Goal: Task Accomplishment & Management: Manage account settings

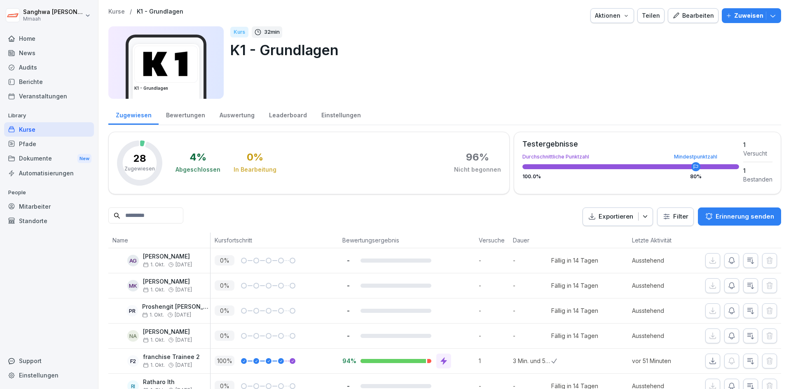
click at [691, 12] on div "Bearbeiten" at bounding box center [693, 15] width 42 height 9
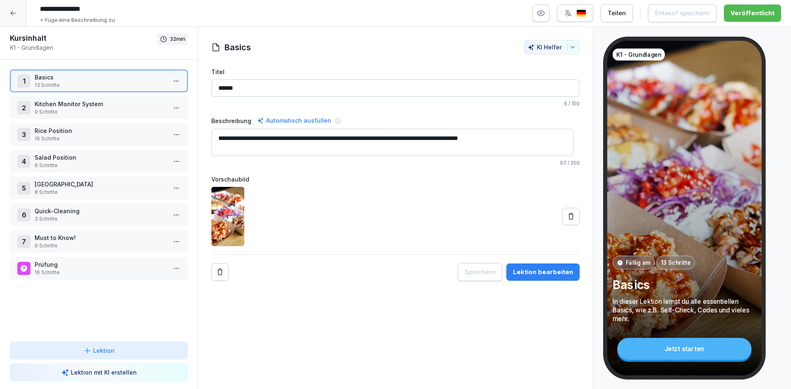
click at [80, 129] on p "Rice Position" at bounding box center [101, 130] width 132 height 9
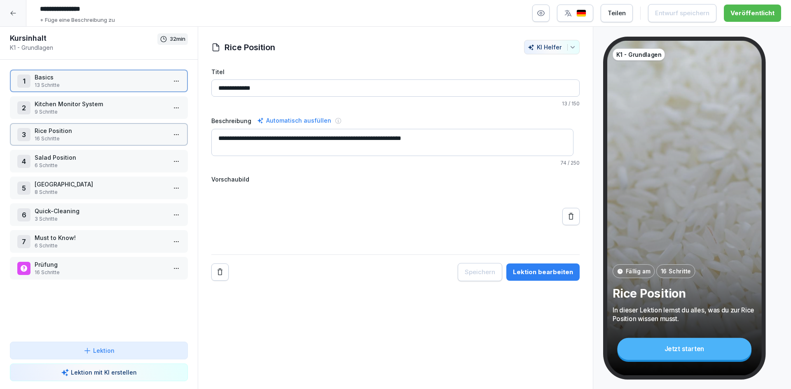
click at [80, 129] on p "Rice Position" at bounding box center [101, 130] width 132 height 9
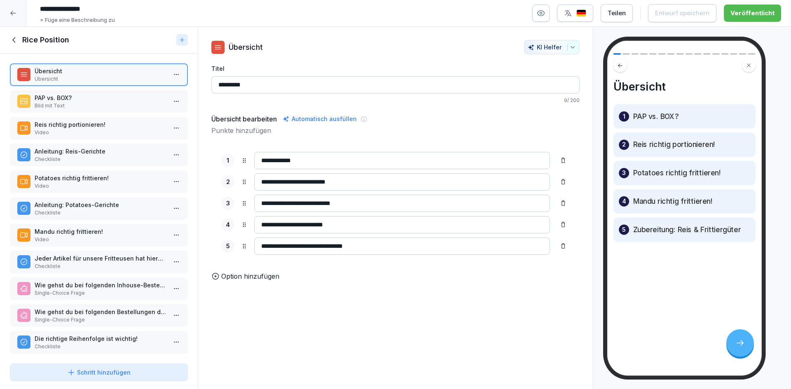
click at [111, 269] on p "Checkliste" at bounding box center [101, 266] width 132 height 7
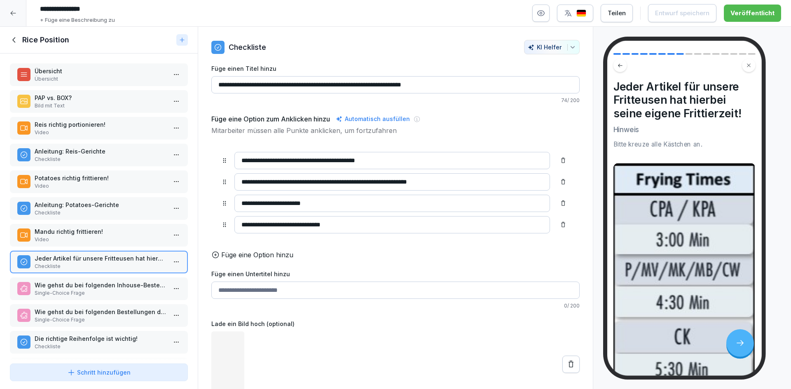
click at [111, 289] on p "Wie gehst du bei folgenden Inhouse-Bestellungen der Reihenfolge nach vor? [B] –…" at bounding box center [101, 285] width 132 height 9
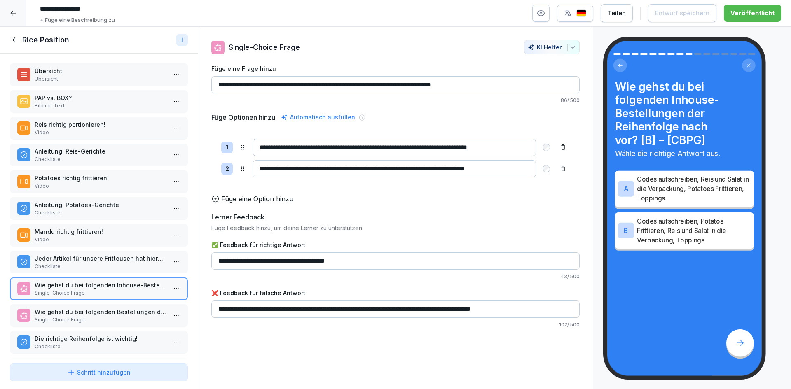
click at [121, 313] on p "Wie gehst du bei folgenden Bestellungen der Reihenfolge nach vor? [BP:BOX] – [B…" at bounding box center [101, 312] width 132 height 9
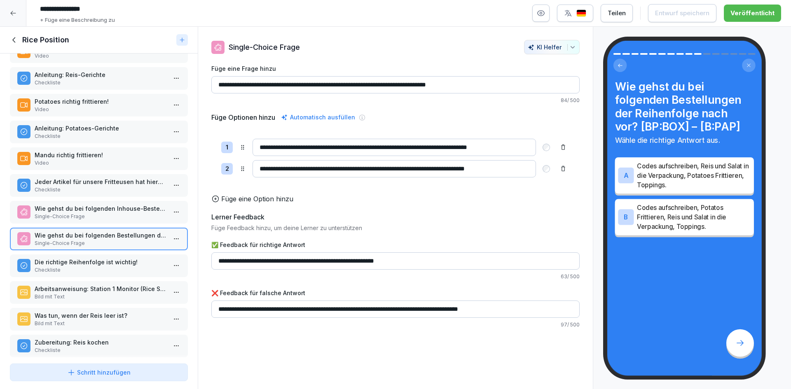
scroll to position [143, 0]
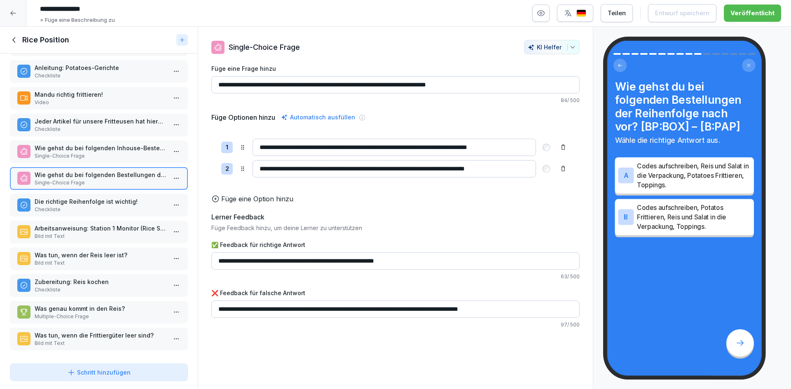
click at [125, 286] on p "Checkliste" at bounding box center [101, 289] width 132 height 7
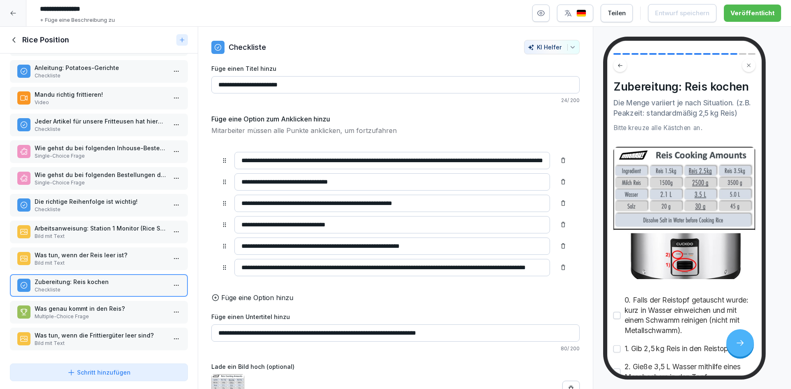
click at [126, 260] on p "Bild mit Text" at bounding box center [101, 263] width 132 height 7
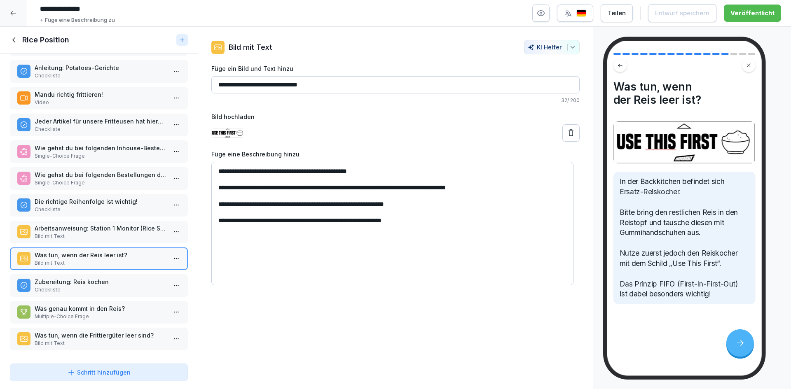
click at [137, 233] on p "Bild mit Text" at bounding box center [101, 236] width 132 height 7
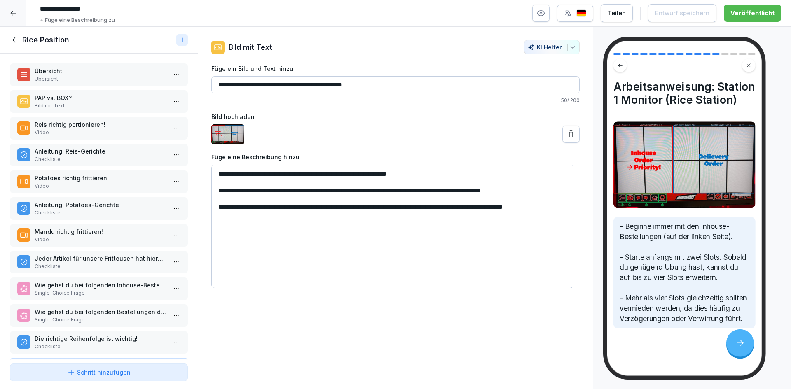
click at [19, 35] on icon at bounding box center [14, 39] width 9 height 9
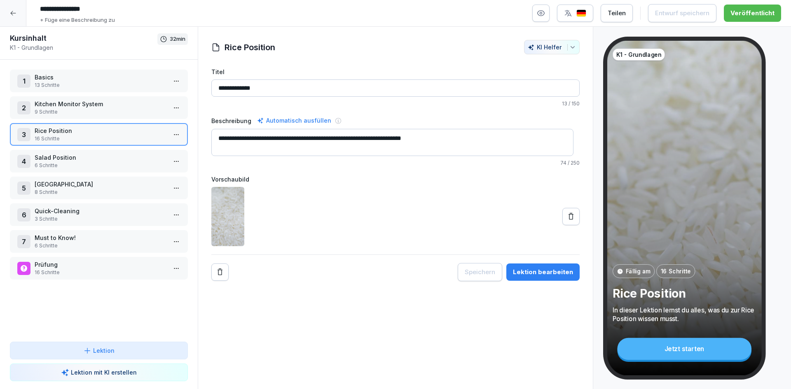
click at [372, 281] on div "Speichern Lektion bearbeiten" at bounding box center [395, 272] width 368 height 18
click at [14, 10] on icon at bounding box center [13, 13] width 7 height 7
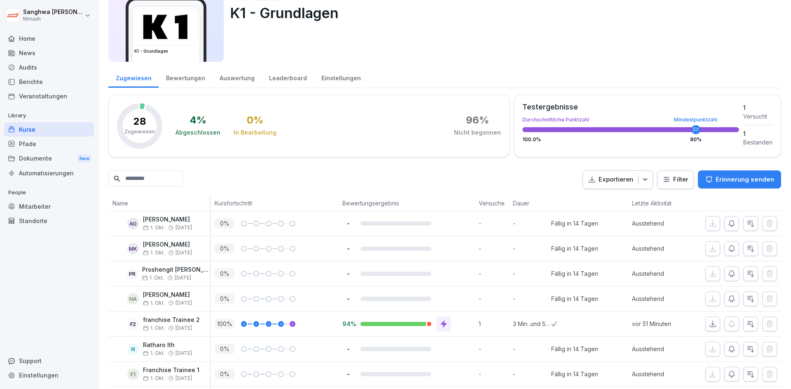
scroll to position [82, 0]
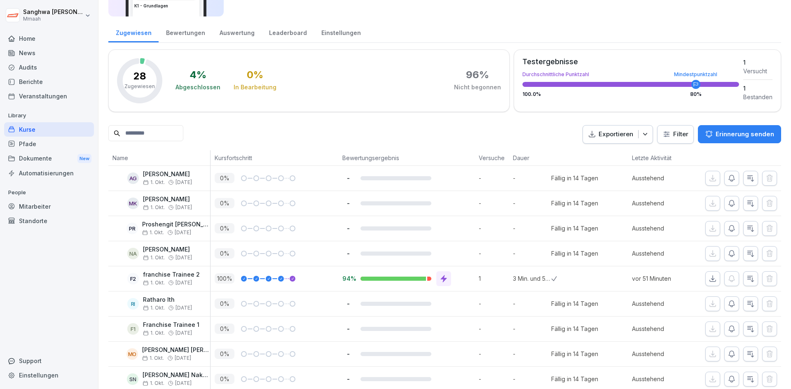
click at [445, 282] on icon at bounding box center [444, 279] width 8 height 8
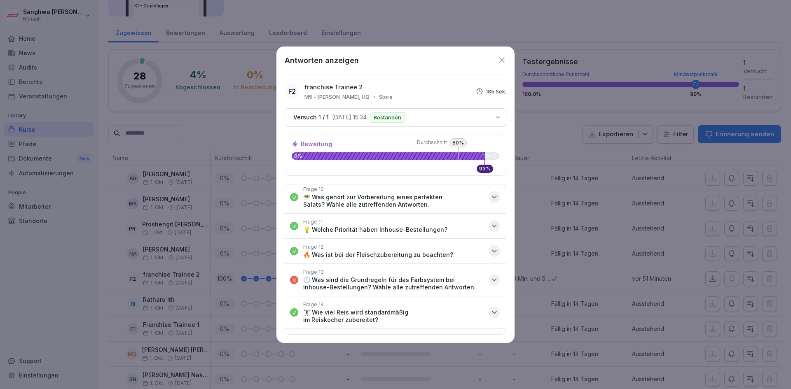
scroll to position [304, 0]
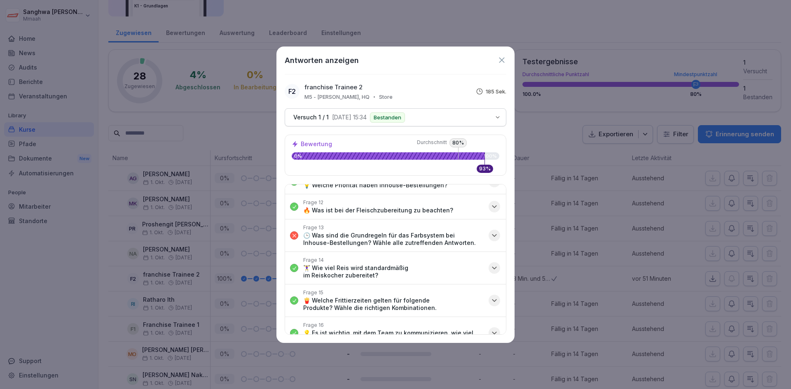
click at [492, 231] on div "button" at bounding box center [495, 236] width 12 height 12
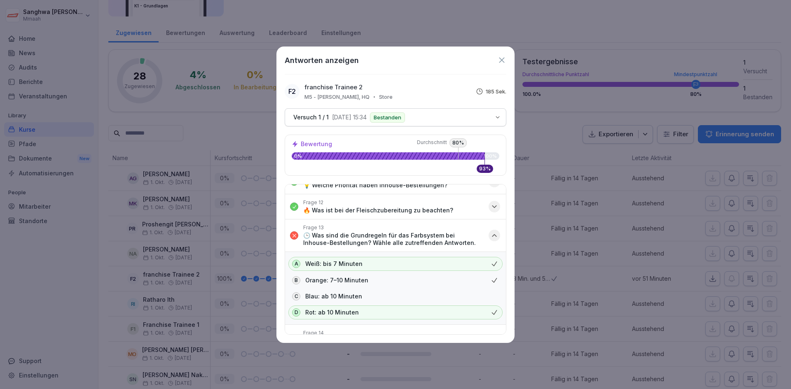
click at [492, 231] on div "button" at bounding box center [495, 236] width 12 height 12
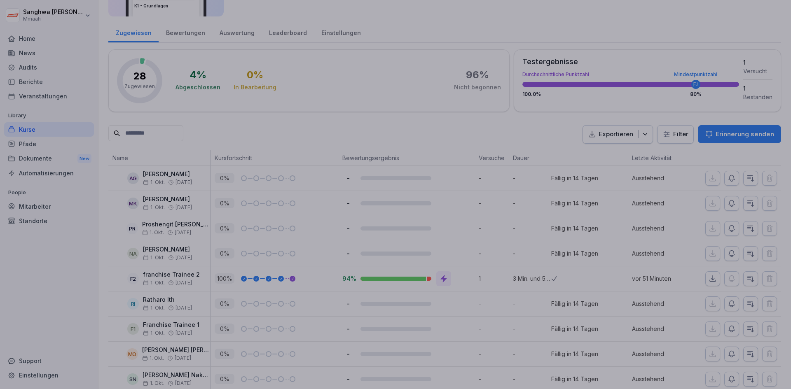
click at [611, 278] on div at bounding box center [395, 194] width 791 height 389
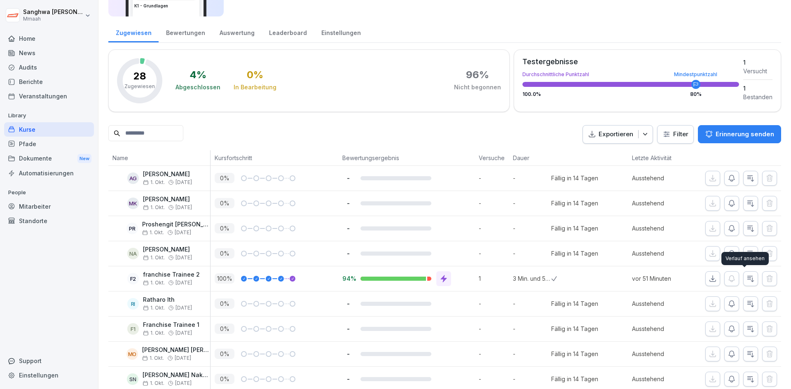
click at [749, 282] on button "button" at bounding box center [750, 279] width 15 height 15
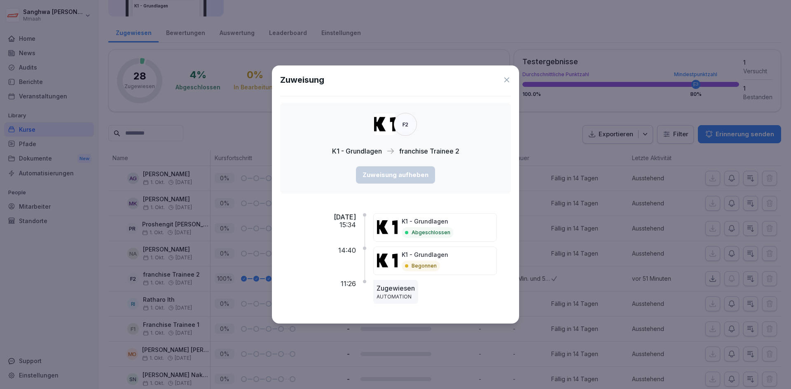
click at [507, 79] on icon at bounding box center [506, 79] width 5 height 5
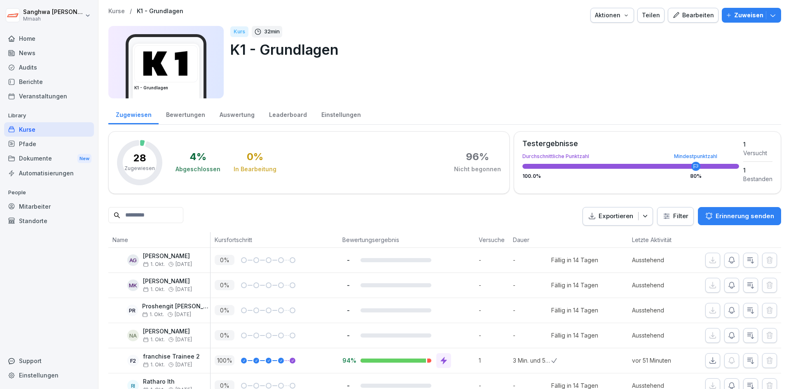
scroll to position [0, 0]
click at [61, 131] on div "Kurse" at bounding box center [49, 129] width 90 height 14
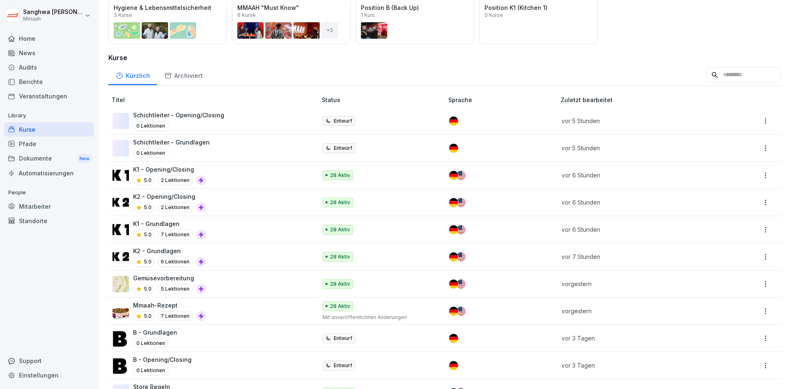
scroll to position [124, 0]
